Goal: Participate in discussion

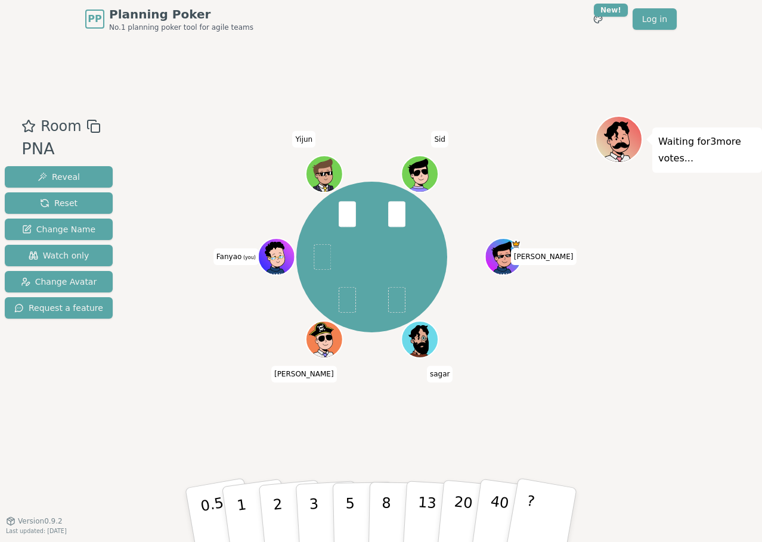
click at [685, 340] on div "Waiting for 3 more votes..." at bounding box center [678, 280] width 167 height 328
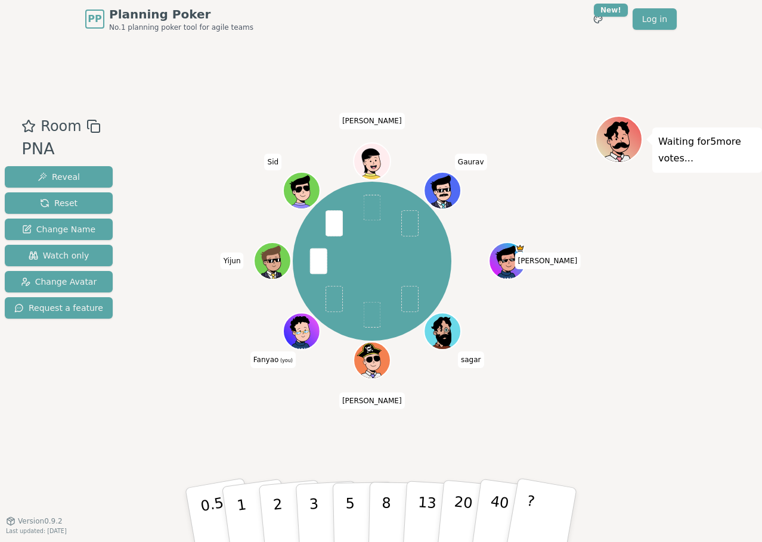
click at [638, 400] on div "Waiting for 5 more votes..." at bounding box center [678, 280] width 167 height 328
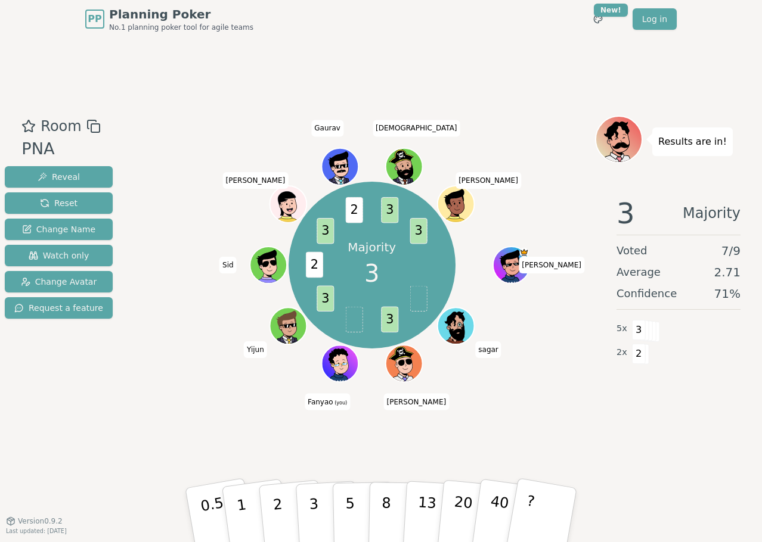
click at [593, 375] on div "Majority 3 3 3 2 3 2 3 3 [PERSON_NAME] [PERSON_NAME] Fanyao (you) [PERSON_NAME]…" at bounding box center [372, 265] width 446 height 256
click at [523, 431] on div "Majority 3 3 3 2 3 2 3 3 [PERSON_NAME] [PERSON_NAME] Fanyao (you) [PERSON_NAME]…" at bounding box center [372, 280] width 446 height 328
click at [507, 417] on div "Majority 3 3 3 2 3 2 3 3 [PERSON_NAME] [PERSON_NAME] Fanyao (you) [PERSON_NAME]…" at bounding box center [372, 280] width 446 height 328
click at [516, 412] on div "Majority 3 3 3 2 3 2 3 3 [PERSON_NAME] [PERSON_NAME] Fanyao (you) [PERSON_NAME]…" at bounding box center [372, 280] width 446 height 328
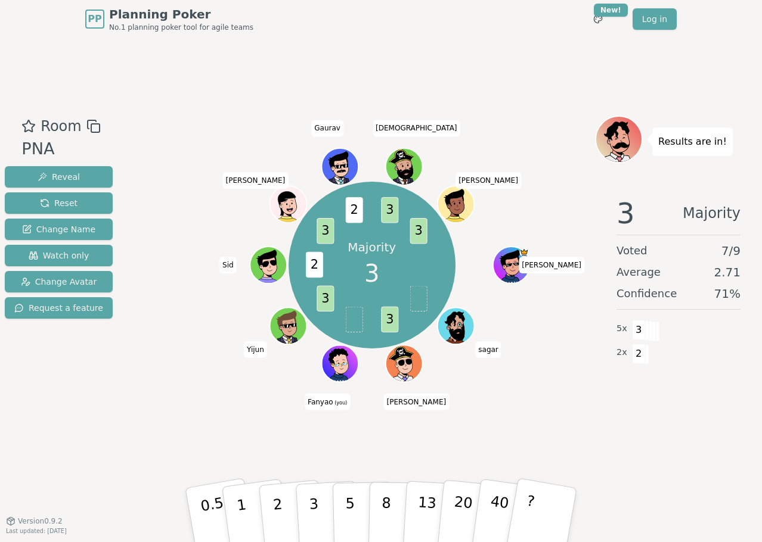
click at [538, 389] on div "Majority 3 3 3 2 3 2 3 3 [PERSON_NAME] [PERSON_NAME] Fanyao (you) [PERSON_NAME]…" at bounding box center [372, 265] width 446 height 256
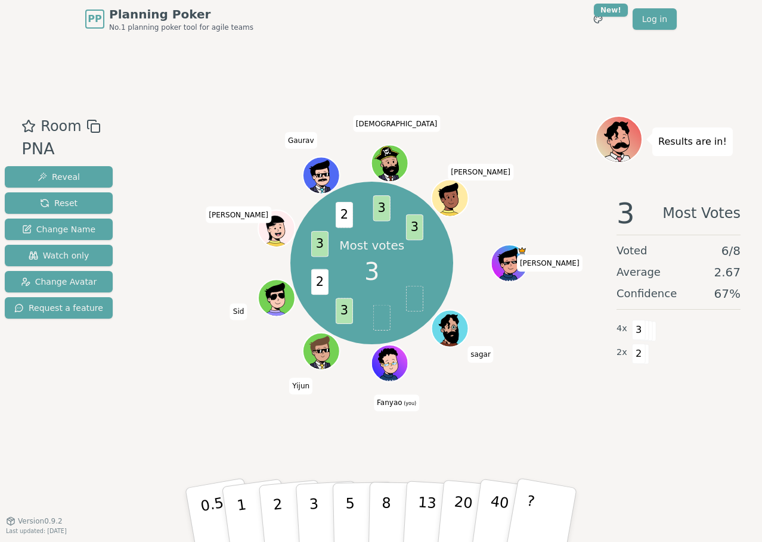
click at [539, 402] on div "Most votes 3 3 2 3 2 3 3 [PERSON_NAME] (you) [PERSON_NAME] [PERSON_NAME] Gaurav…" at bounding box center [372, 280] width 446 height 328
click at [533, 401] on div "Most votes 3 3 2 3 2 3 3 [PERSON_NAME] (you) [PERSON_NAME] [PERSON_NAME] Gaurav…" at bounding box center [372, 280] width 446 height 328
click at [554, 408] on div "Most votes 3 3 2 3 2 3 3 [PERSON_NAME] (you) [PERSON_NAME] [PERSON_NAME] Gaurav…" at bounding box center [372, 280] width 446 height 328
click at [555, 398] on div "Most votes 3 3 2 3 2 3 3 [PERSON_NAME] (you) [PERSON_NAME] [PERSON_NAME] Gaurav…" at bounding box center [372, 280] width 446 height 328
